Goal: Information Seeking & Learning: Learn about a topic

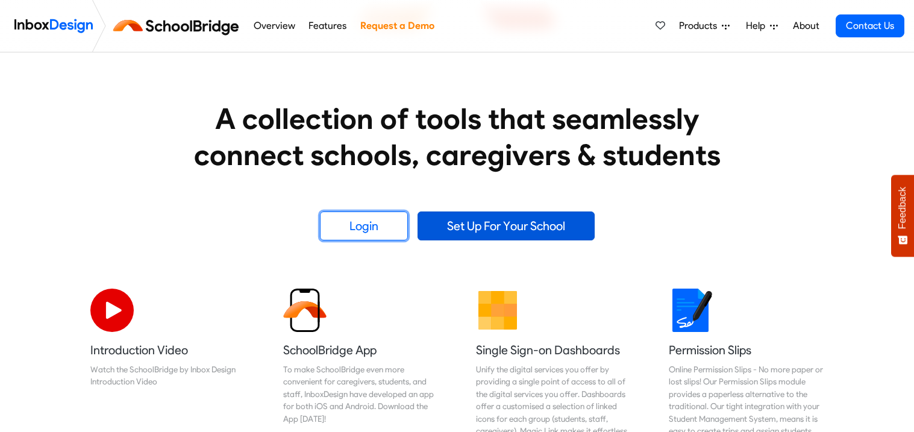
scroll to position [177, 0]
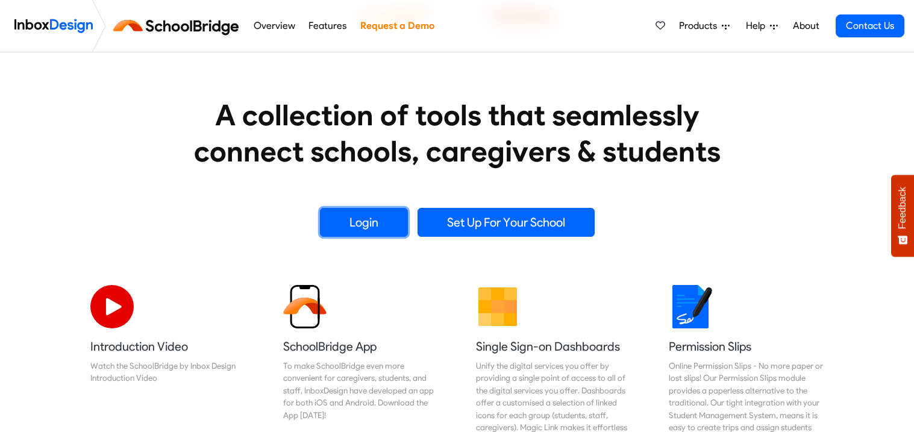
click at [365, 226] on link "Login" at bounding box center [364, 222] width 88 height 29
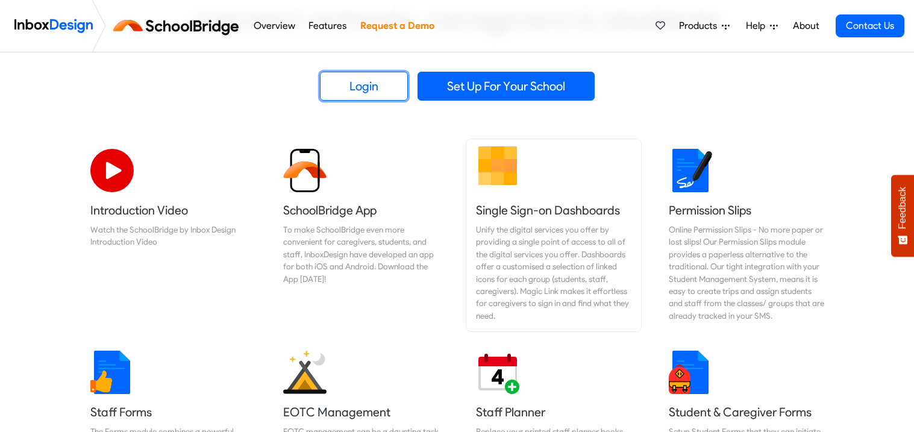
scroll to position [314, 0]
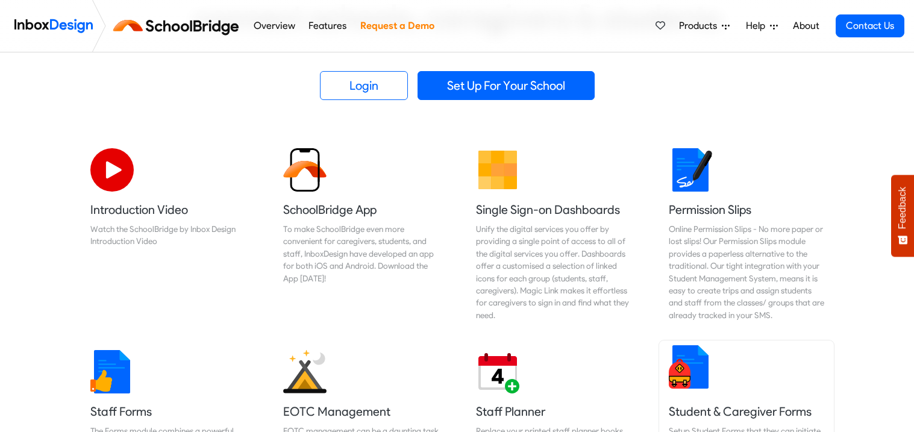
click at [732, 413] on h5 "Student & Caregiver Forms" at bounding box center [745, 411] width 155 height 17
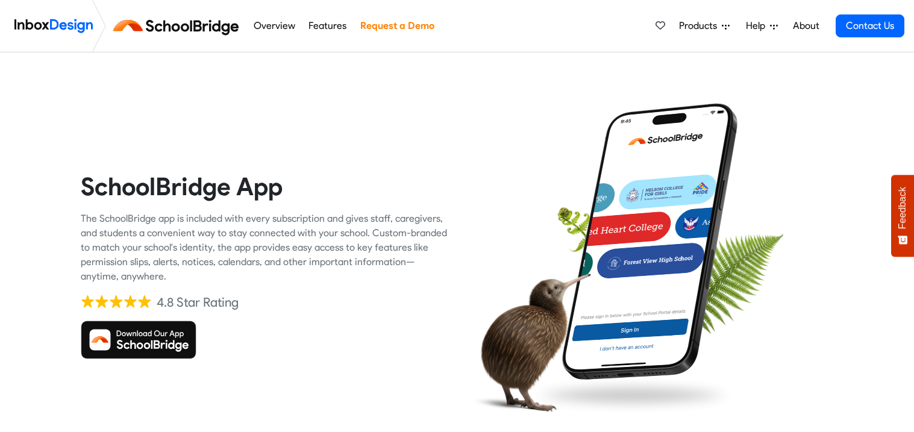
click at [166, 343] on img at bounding box center [139, 339] width 116 height 39
click at [161, 346] on img at bounding box center [139, 339] width 116 height 39
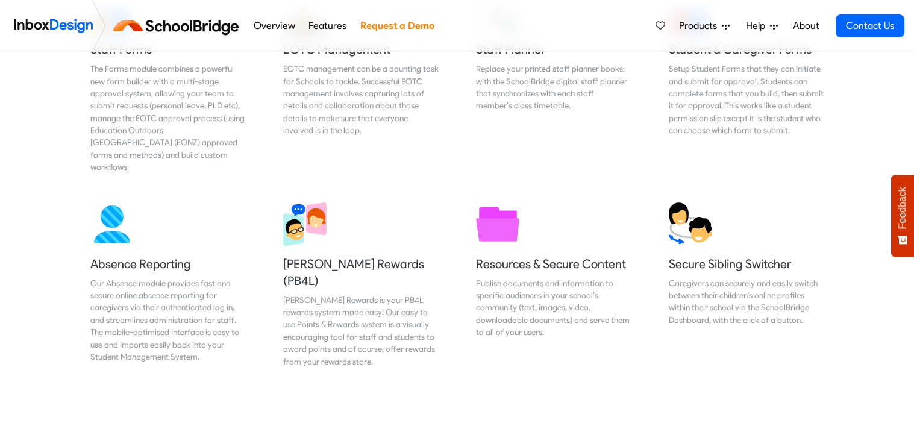
scroll to position [680, 0]
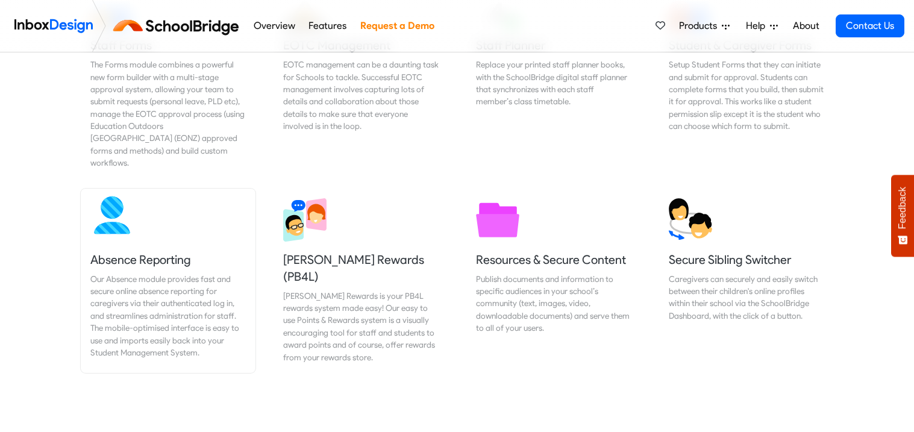
click at [135, 251] on h5 "Absence Reporting" at bounding box center [167, 259] width 155 height 17
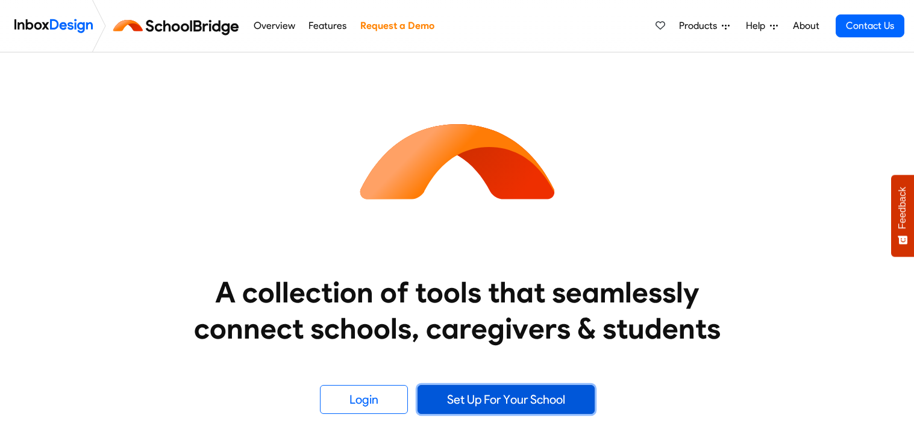
click at [529, 397] on link "Set Up For Your School" at bounding box center [505, 399] width 177 height 29
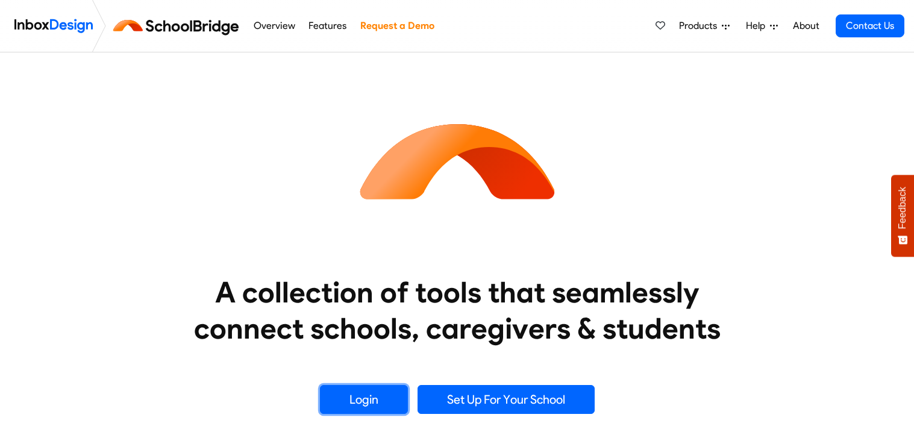
click at [366, 399] on link "Login" at bounding box center [364, 399] width 88 height 29
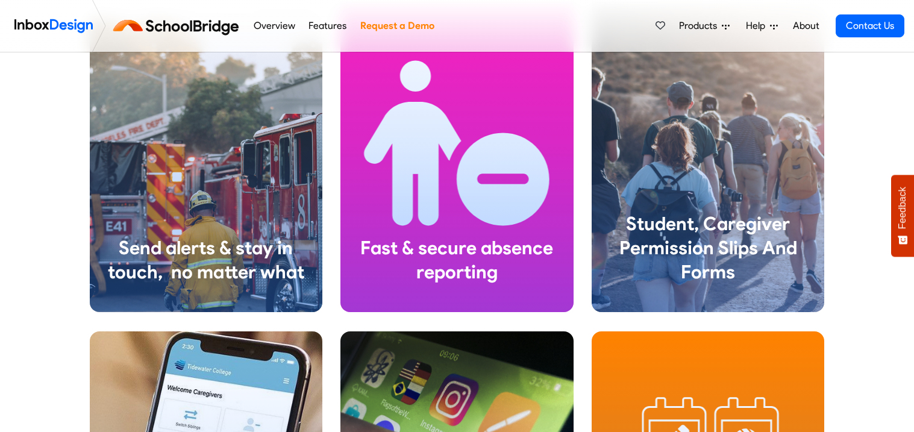
scroll to position [1574, 0]
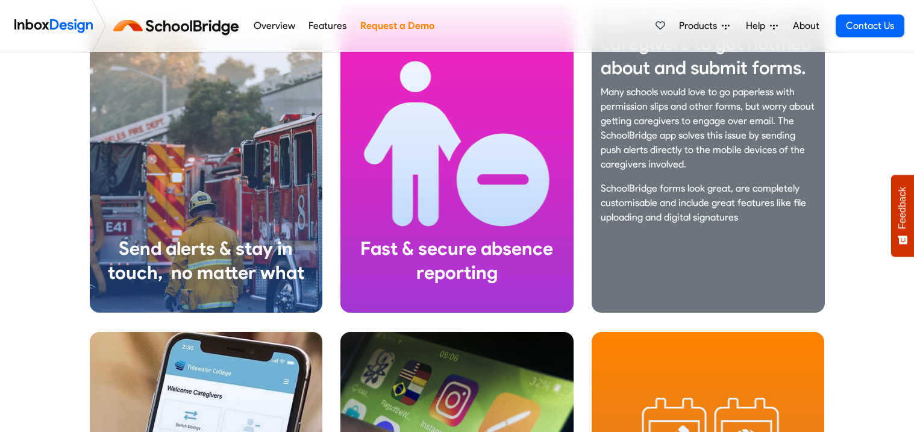
click at [743, 229] on div "Using the SchoolBridge app makes it easy for caregivers to get notified about a…" at bounding box center [707, 109] width 215 height 251
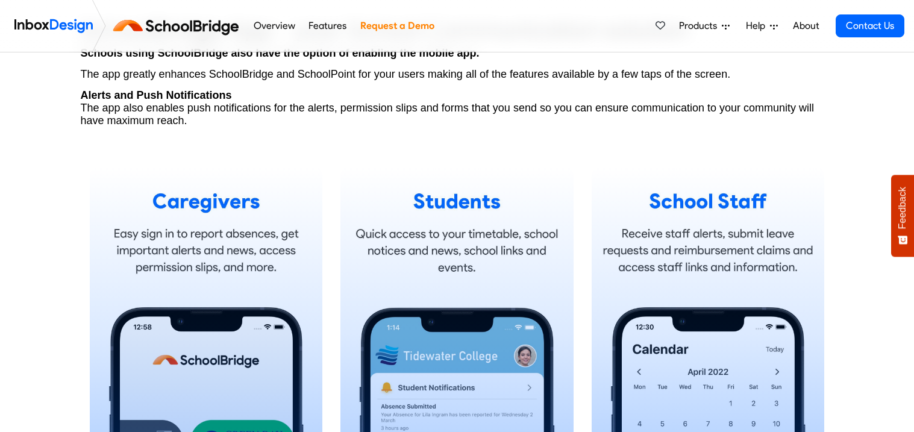
scroll to position [664, 0]
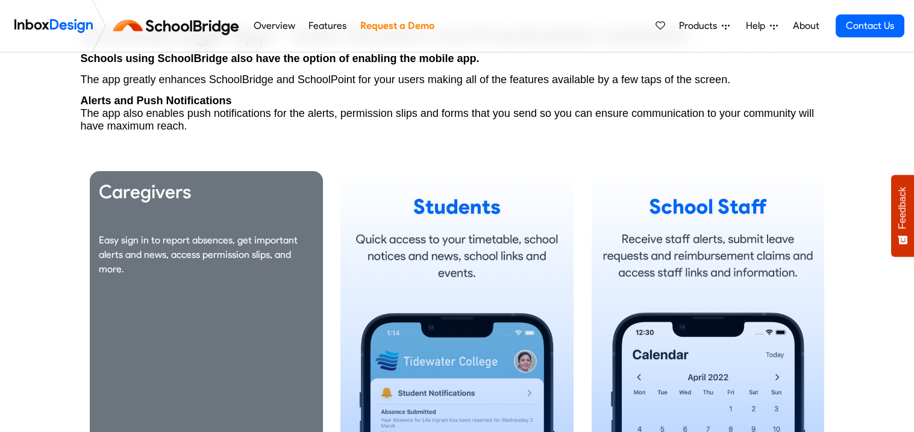
click at [264, 206] on div "Caregivers Easy sign in to report absences, get important alerts and news, acce…" at bounding box center [206, 233] width 215 height 106
click at [220, 246] on p "Easy sign in to report absences, get important alerts and news, access permissi…" at bounding box center [206, 254] width 215 height 43
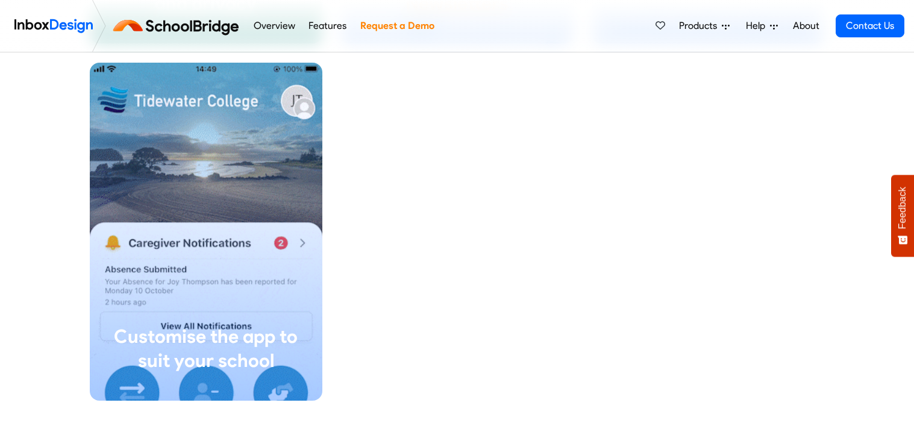
scroll to position [2559, 0]
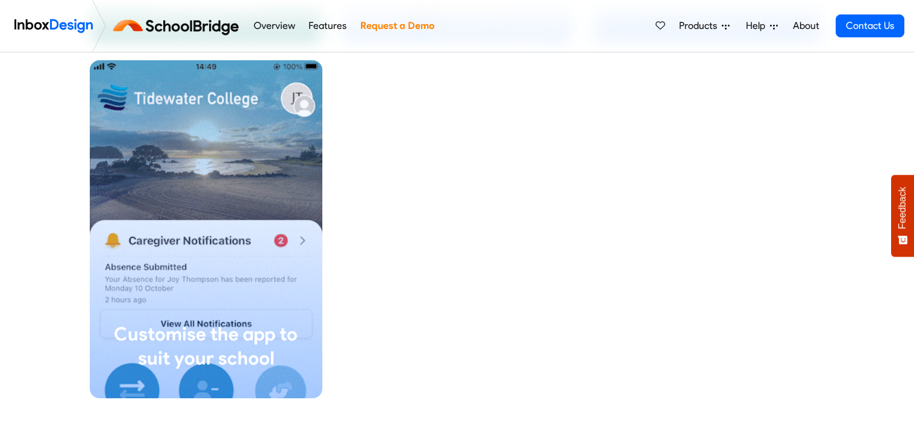
click at [220, 246] on div "Make the App Your Own! You can customise the app for your aschool by adding bac…" at bounding box center [206, 229] width 233 height 338
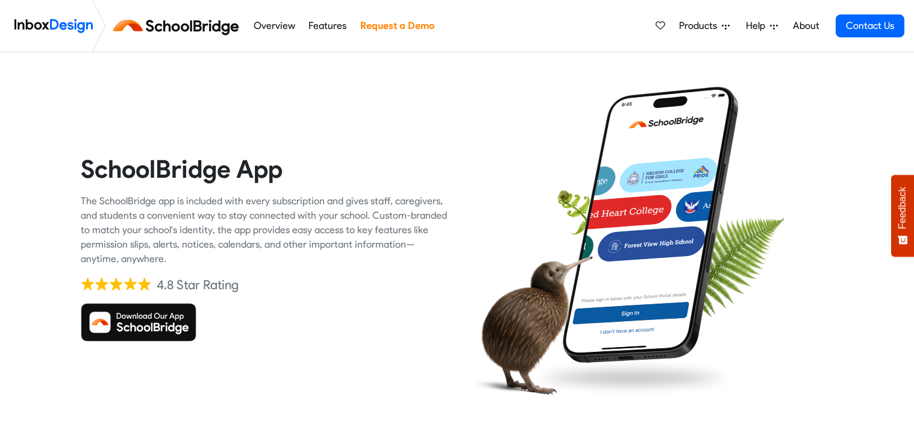
scroll to position [0, 0]
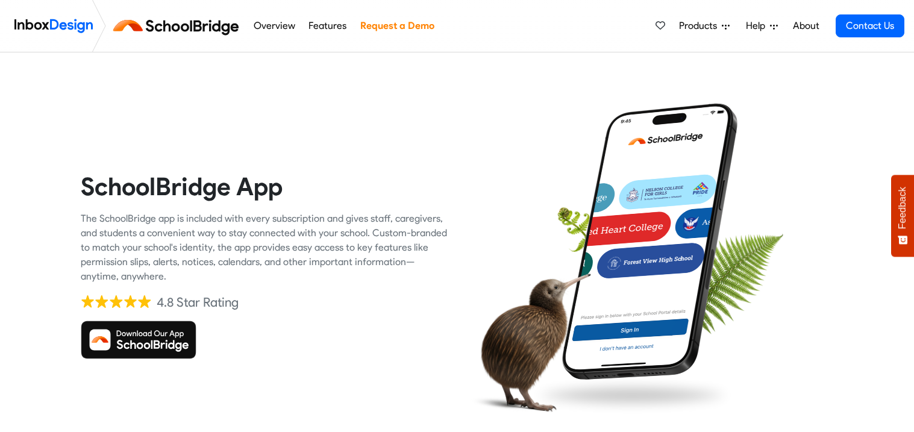
click at [154, 338] on img at bounding box center [139, 339] width 116 height 39
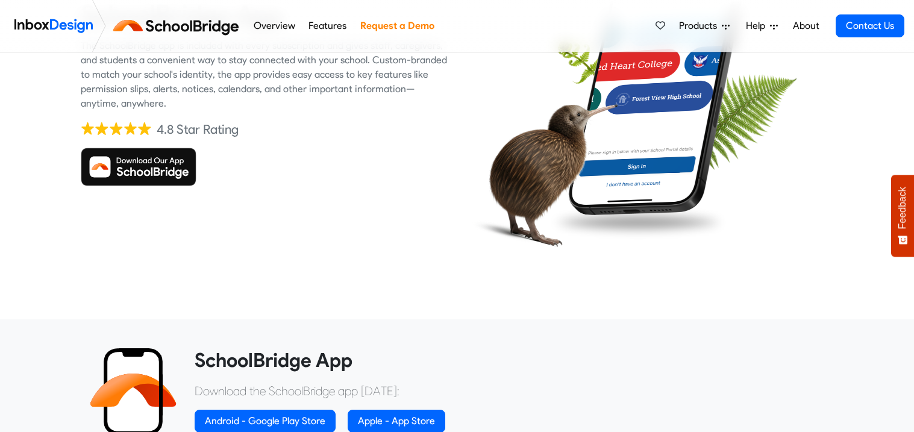
scroll to position [175, 0]
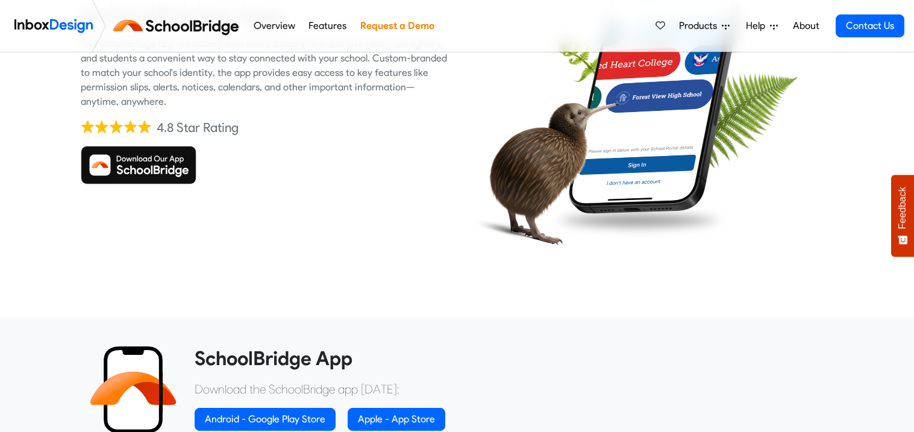
click at [152, 169] on img at bounding box center [139, 165] width 116 height 39
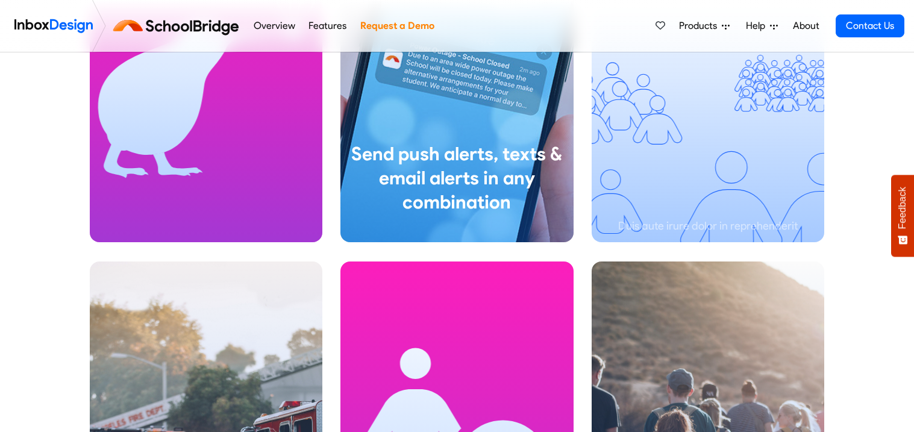
scroll to position [1283, 0]
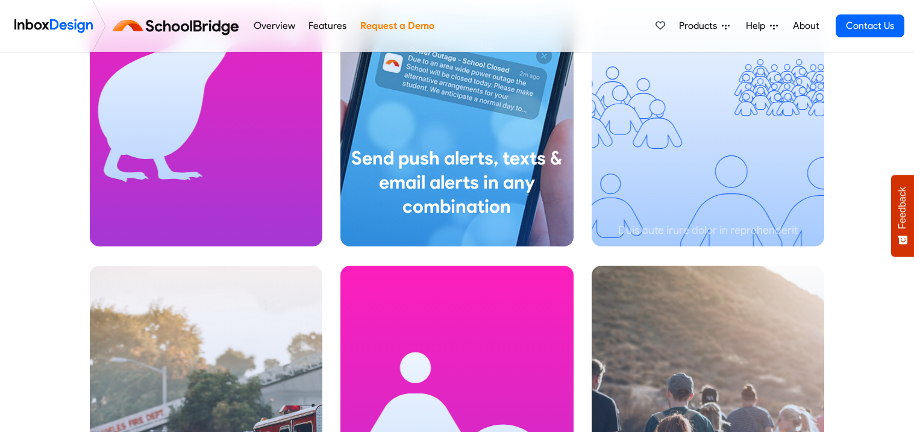
click at [756, 27] on span "Help" at bounding box center [758, 26] width 24 height 14
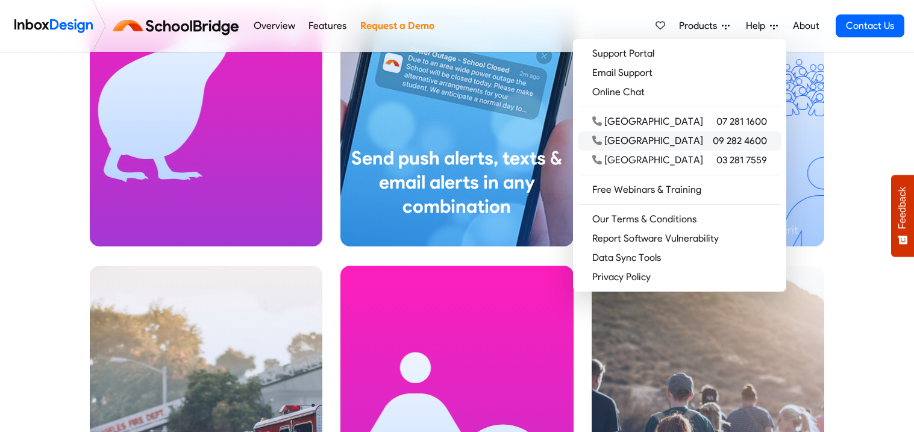
click at [738, 141] on span "09 282 4600" at bounding box center [739, 141] width 54 height 14
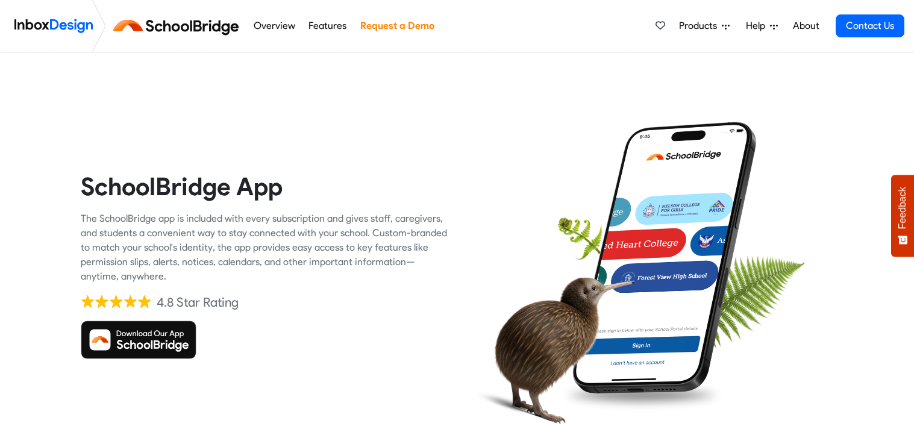
scroll to position [1306, 0]
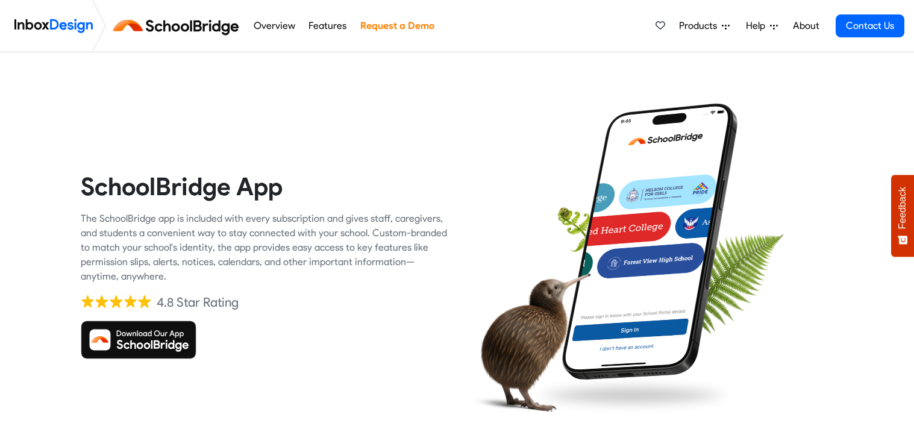
click at [637, 260] on img at bounding box center [649, 241] width 193 height 278
click at [634, 266] on img at bounding box center [649, 241] width 193 height 278
click at [580, 272] on img at bounding box center [528, 342] width 125 height 160
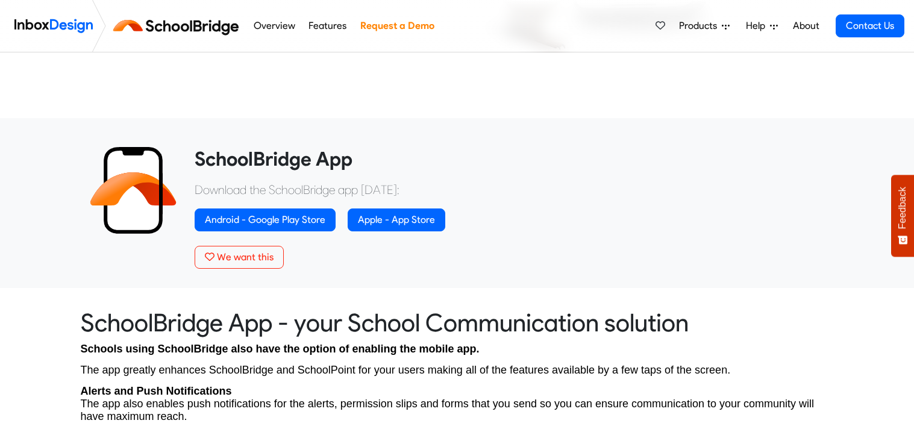
scroll to position [376, 0]
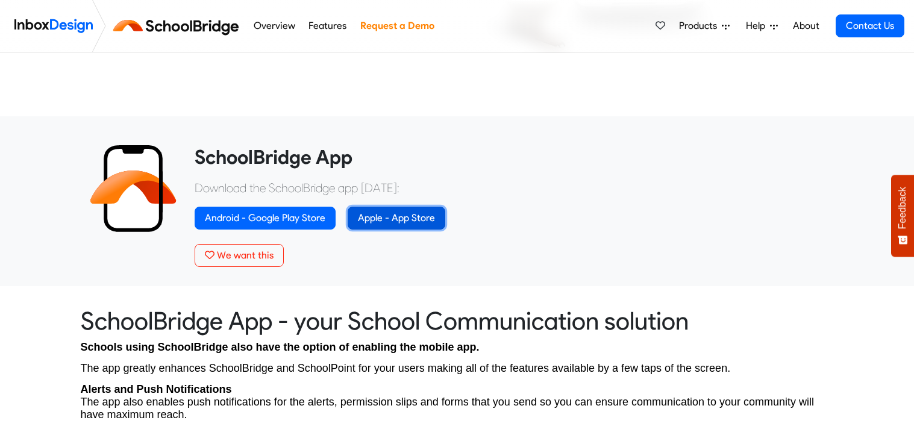
click at [392, 226] on link "Apple - App Store" at bounding box center [396, 218] width 98 height 23
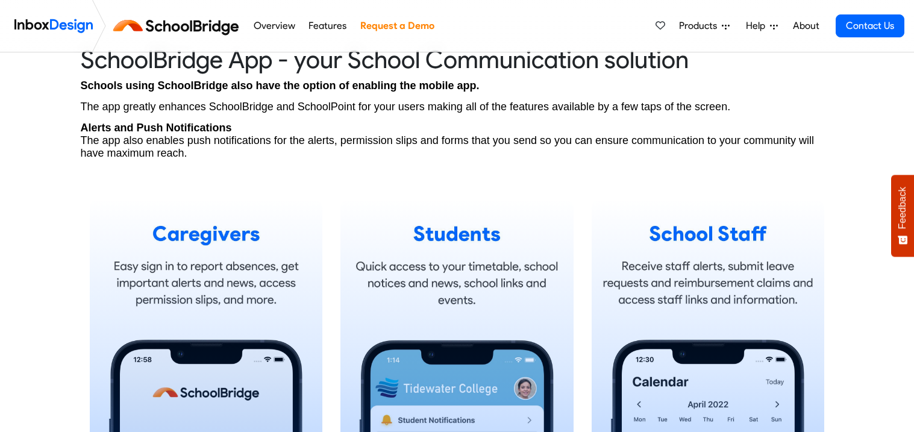
scroll to position [638, 0]
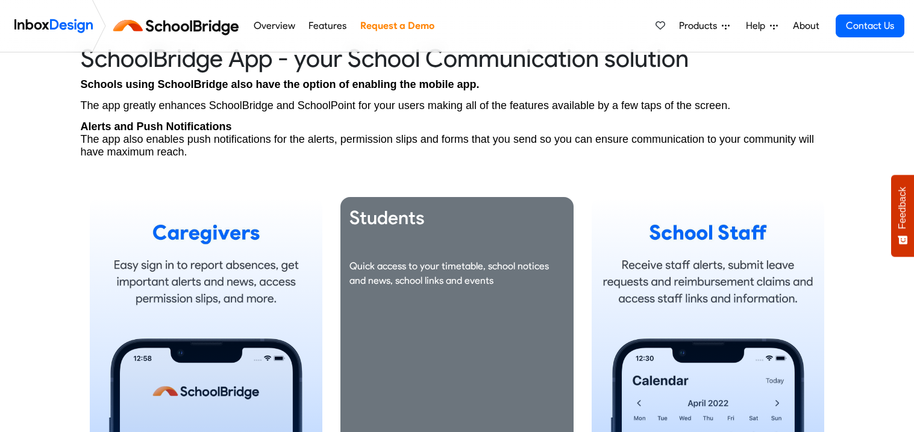
click at [458, 256] on div "Students Quick access to your timetable, school notices and news, school links …" at bounding box center [456, 252] width 215 height 92
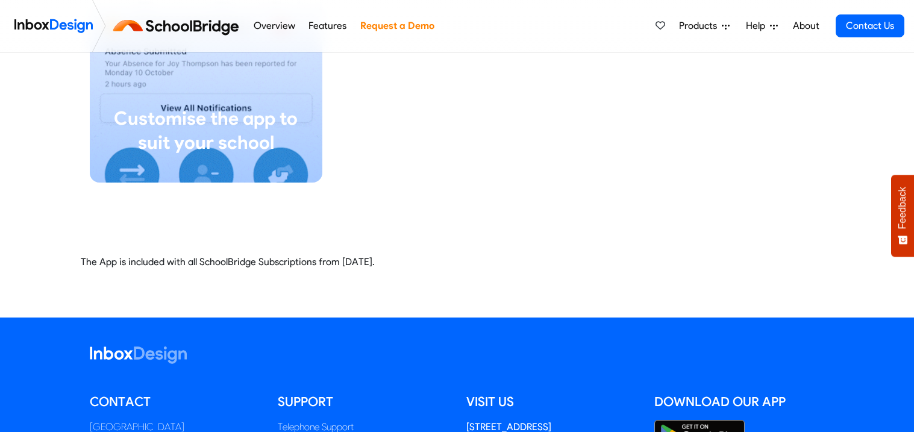
scroll to position [2773, 0]
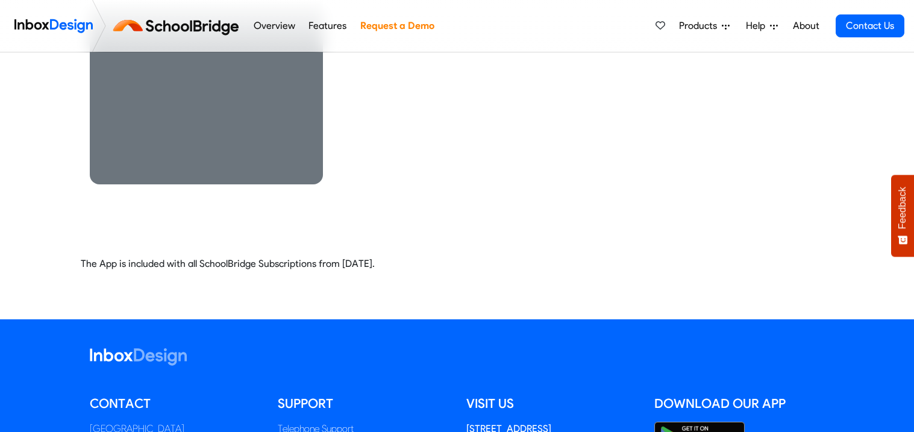
click at [219, 128] on div "Make the App Your Own! You can customise the app for your aschool by adding bac…" at bounding box center [206, 15] width 233 height 338
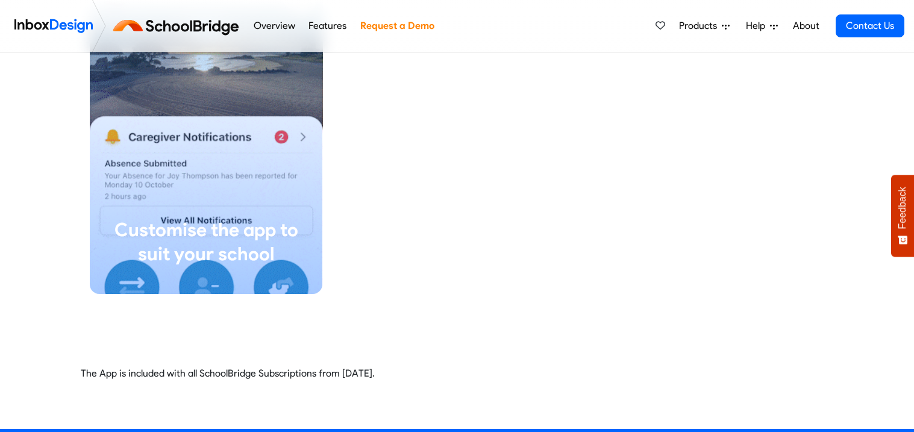
scroll to position [2661, 0]
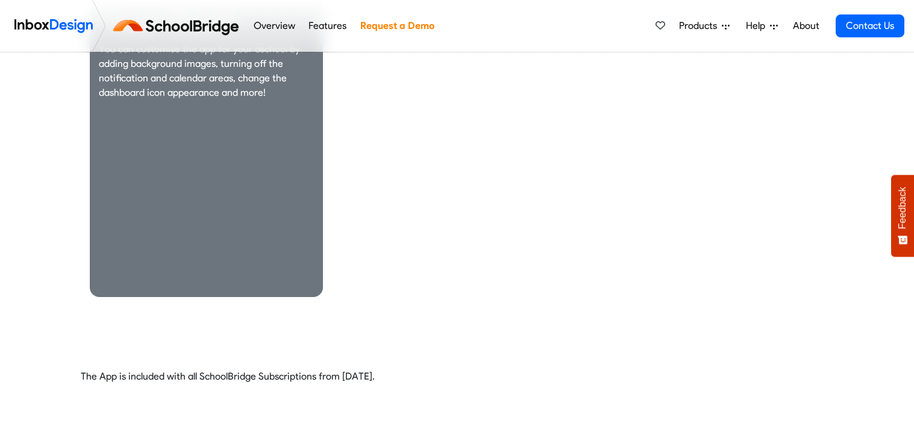
click at [270, 281] on link at bounding box center [206, 283] width 215 height 10
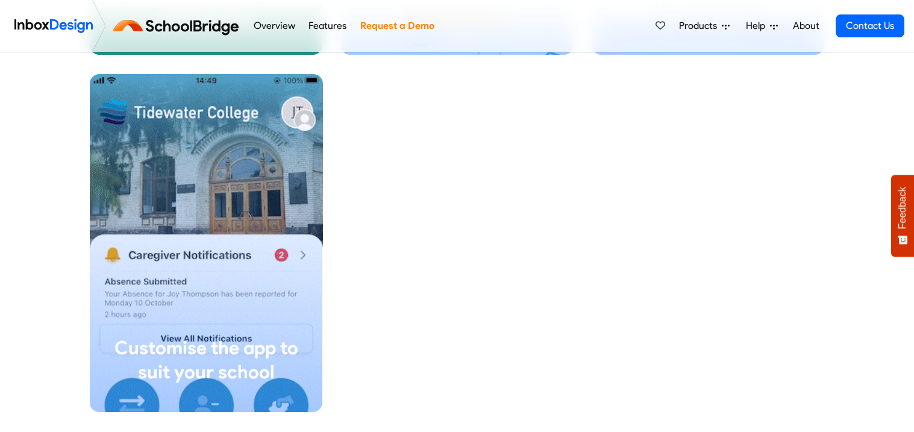
scroll to position [2545, 0]
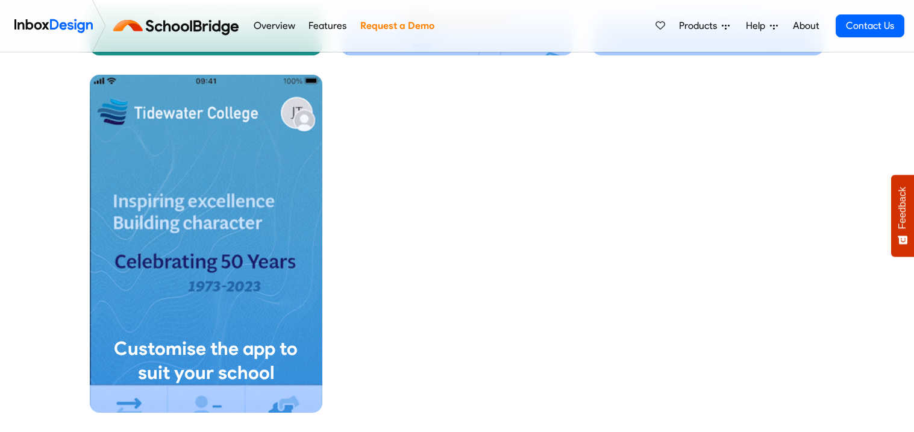
click at [279, 29] on link "Overview" at bounding box center [274, 26] width 48 height 24
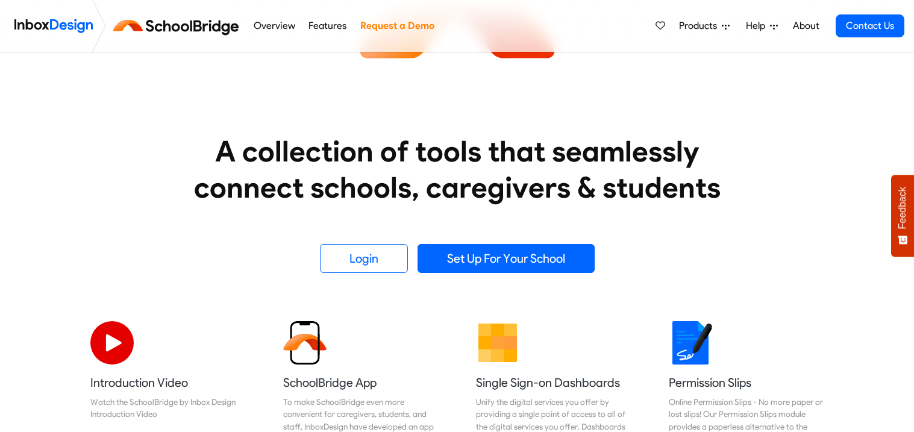
scroll to position [160, 0]
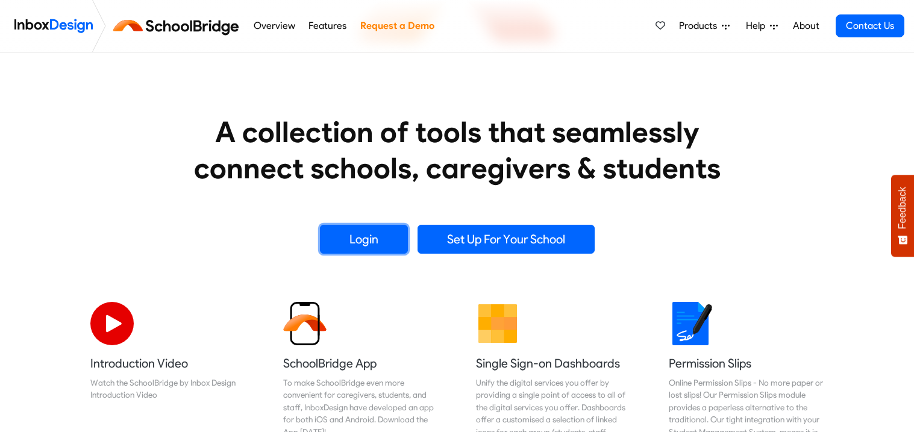
click at [372, 240] on link "Login" at bounding box center [364, 239] width 88 height 29
